Goal: Task Accomplishment & Management: Manage account settings

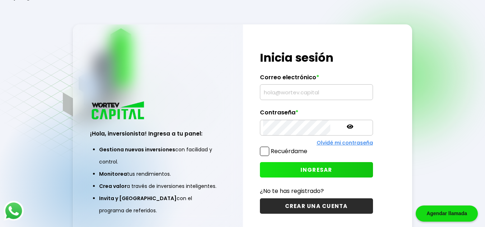
click at [302, 97] on input "text" at bounding box center [316, 92] width 107 height 15
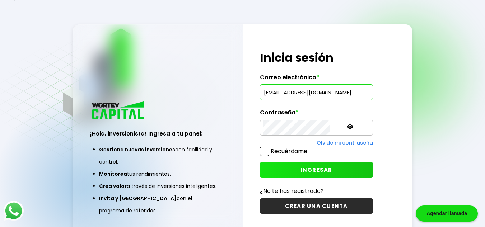
type input "[EMAIL_ADDRESS][DOMAIN_NAME]"
click at [304, 174] on button "INGRESAR" at bounding box center [316, 169] width 113 height 15
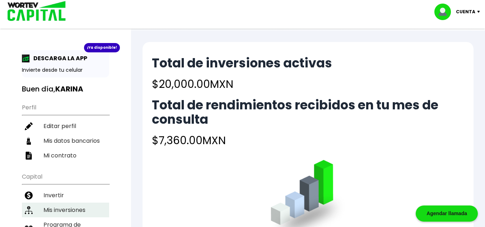
click at [56, 211] on li "Mis inversiones" at bounding box center [65, 210] width 87 height 15
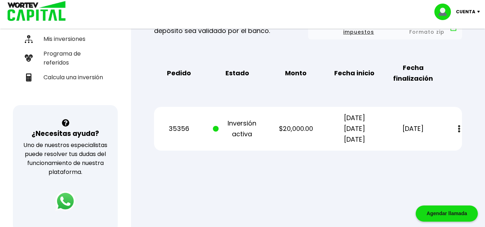
scroll to position [174, 0]
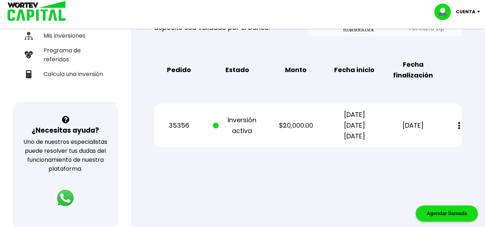
click at [458, 130] on button at bounding box center [459, 125] width 10 height 15
click at [459, 129] on img at bounding box center [459, 126] width 2 height 8
click at [458, 130] on button at bounding box center [459, 125] width 10 height 15
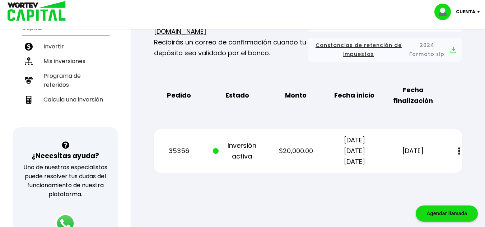
scroll to position [153, 0]
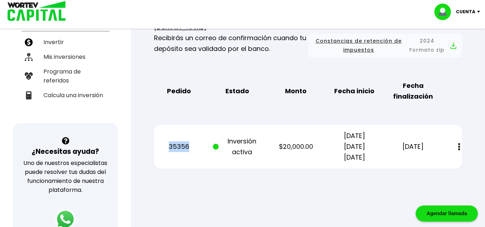
drag, startPoint x: 189, startPoint y: 149, endPoint x: 168, endPoint y: 149, distance: 20.8
click at [168, 149] on p "35356" at bounding box center [178, 146] width 49 height 11
copy p "35356"
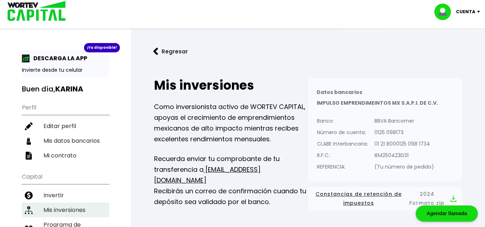
click at [67, 212] on li "Mis inversiones" at bounding box center [65, 210] width 87 height 15
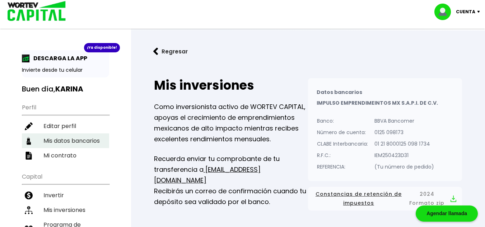
click at [89, 137] on li "Mis datos bancarios" at bounding box center [65, 140] width 87 height 15
select select "BBVA Bancomer"
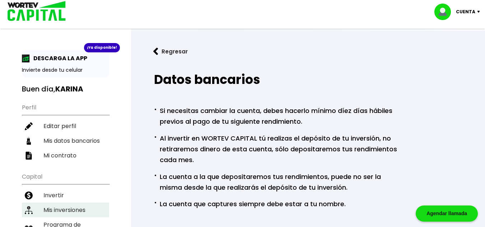
click at [58, 212] on li "Mis inversiones" at bounding box center [65, 210] width 87 height 15
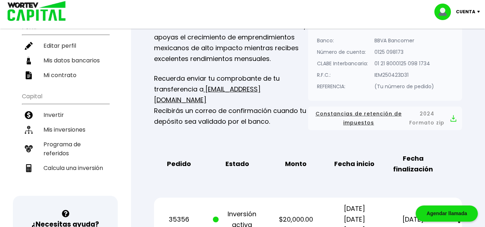
scroll to position [125, 0]
